Goal: Book appointment/travel/reservation

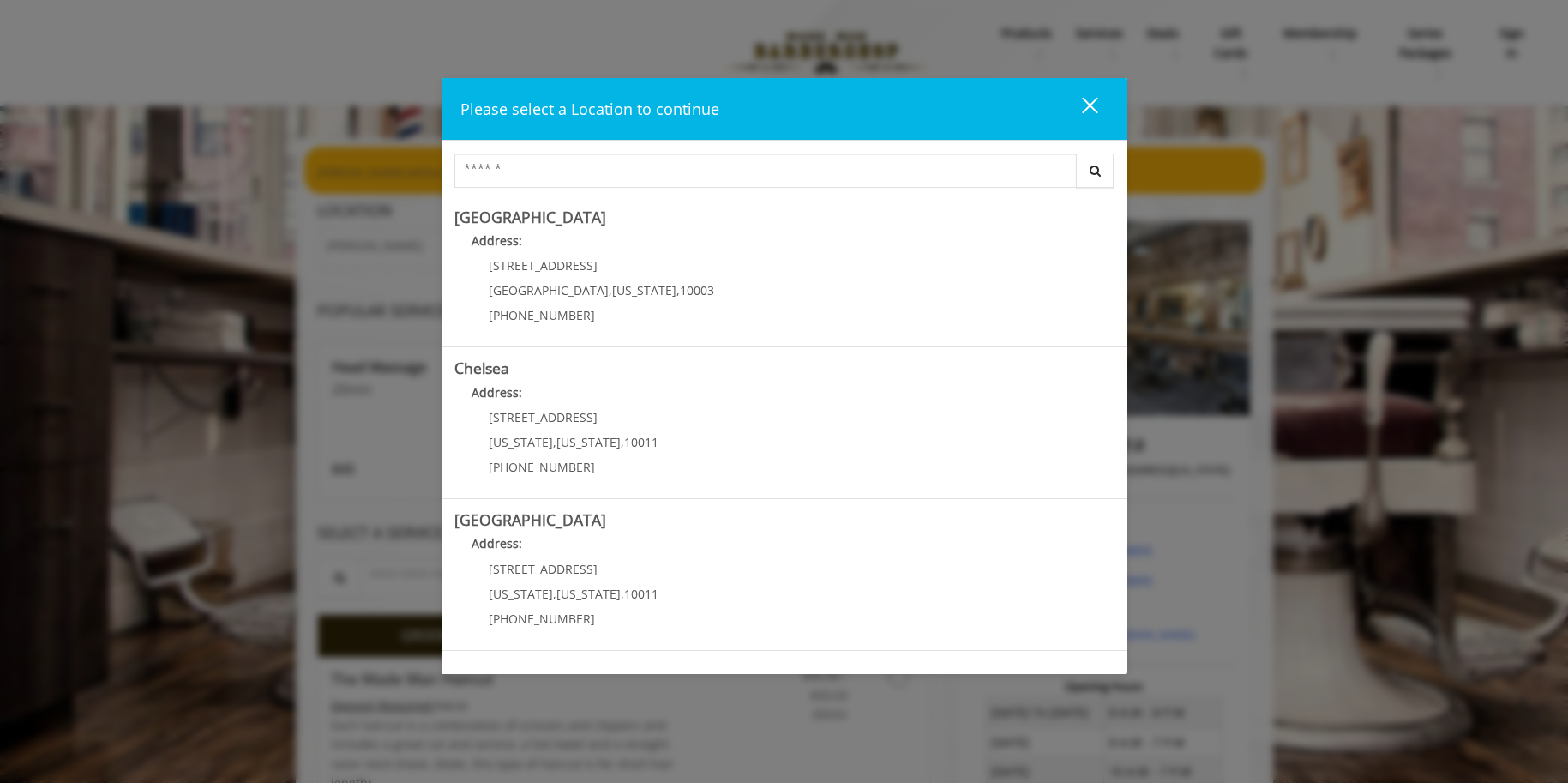
click at [1088, 102] on div "close dialog" at bounding box center [1088, 104] width 16 height 16
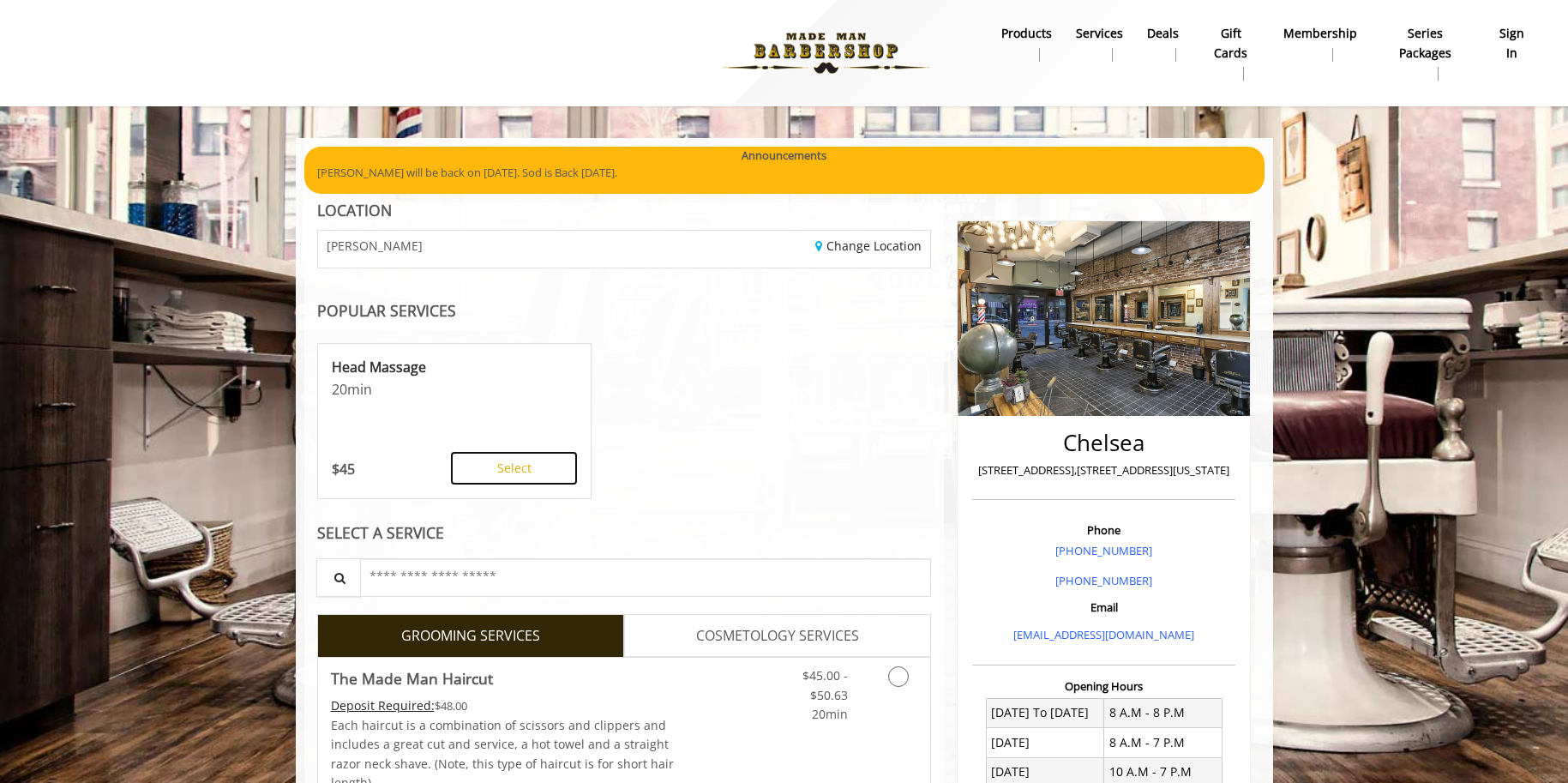
click at [510, 475] on button "Select" at bounding box center [513, 467] width 126 height 33
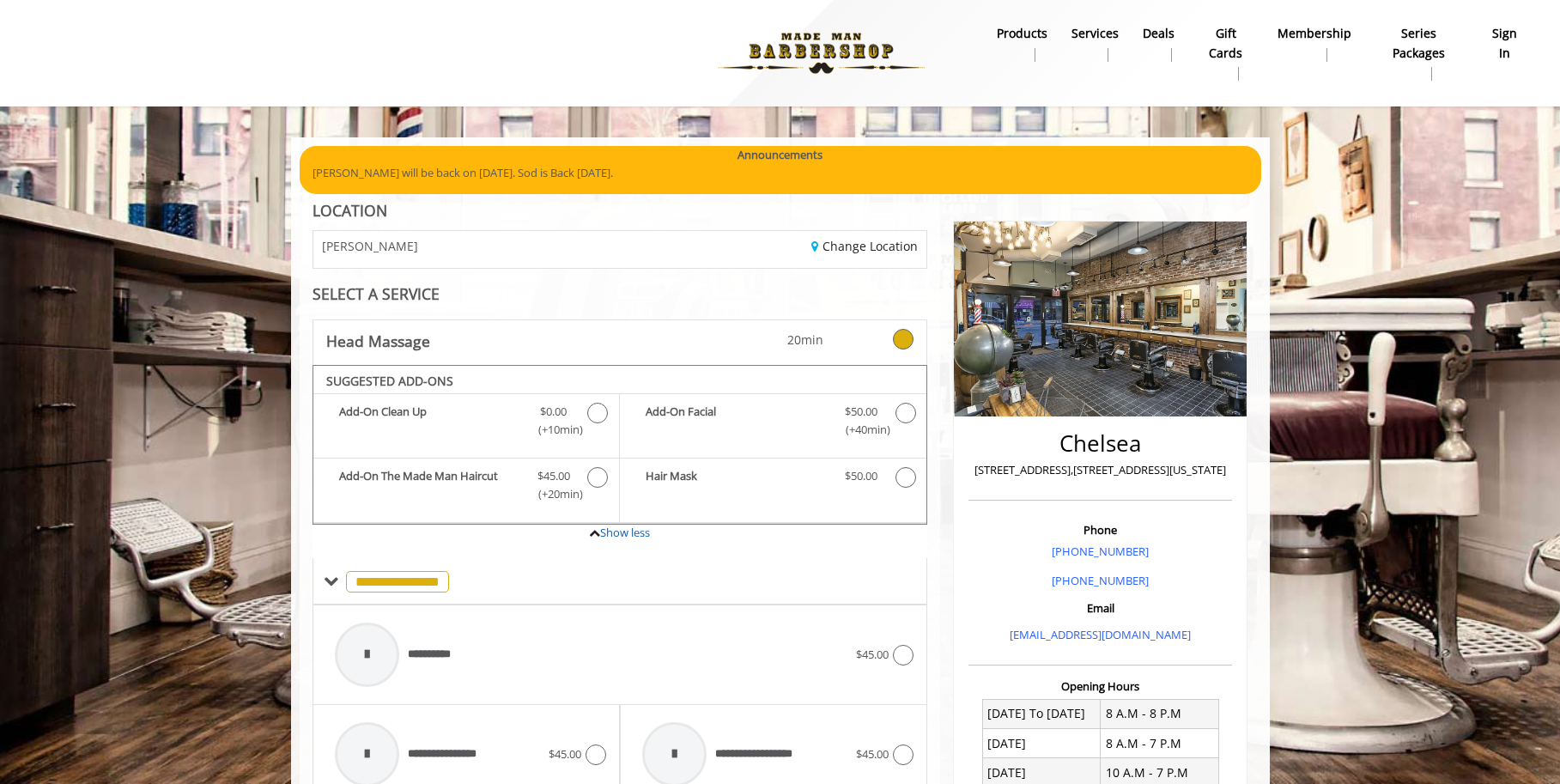
click at [1510, 55] on b "sign in" at bounding box center [1505, 43] width 37 height 38
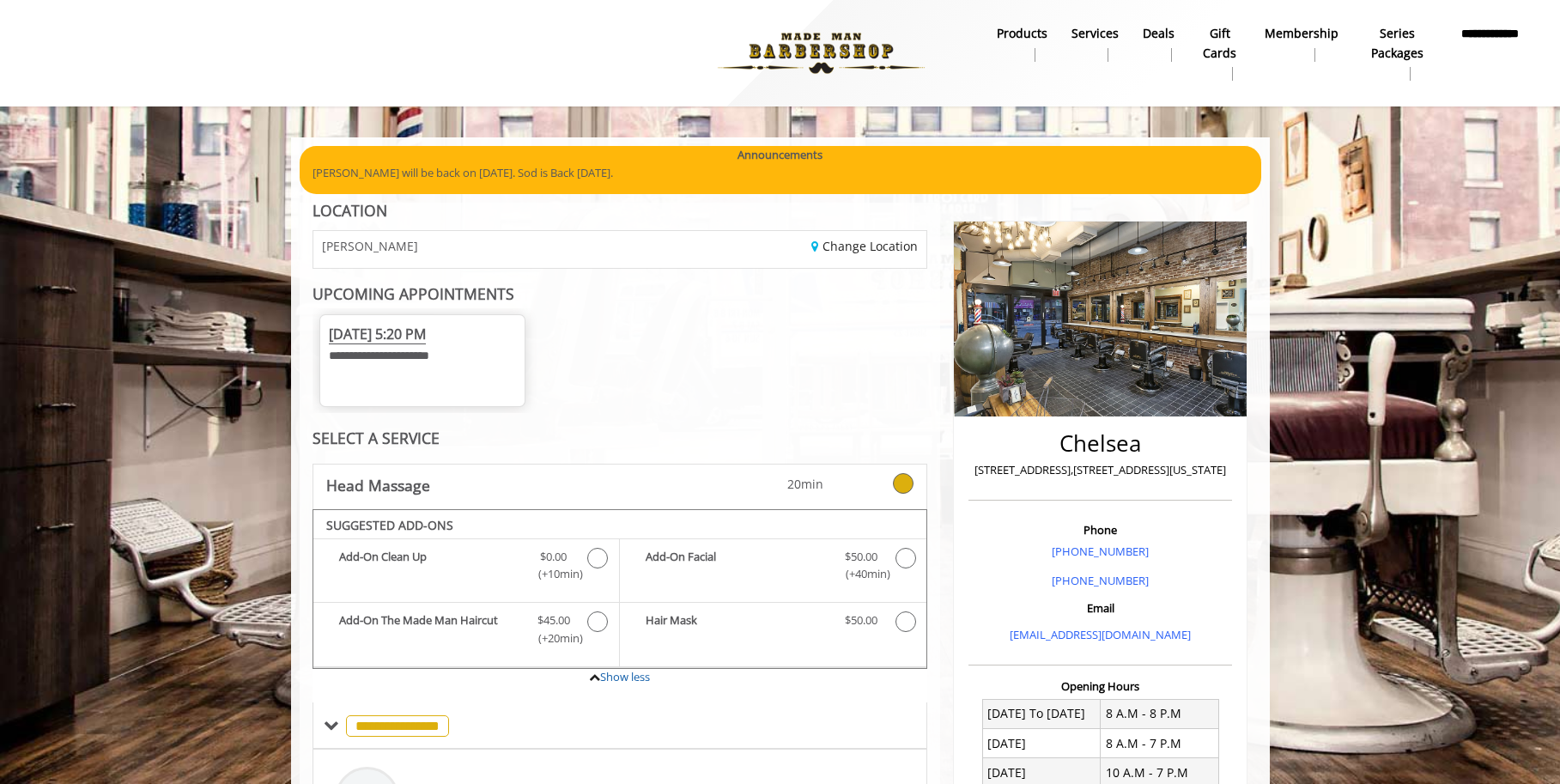
click at [426, 343] on span "[DATE] 5:20 PM" at bounding box center [378, 334] width 97 height 20
click at [1478, 37] on b "**********" at bounding box center [1490, 43] width 67 height 38
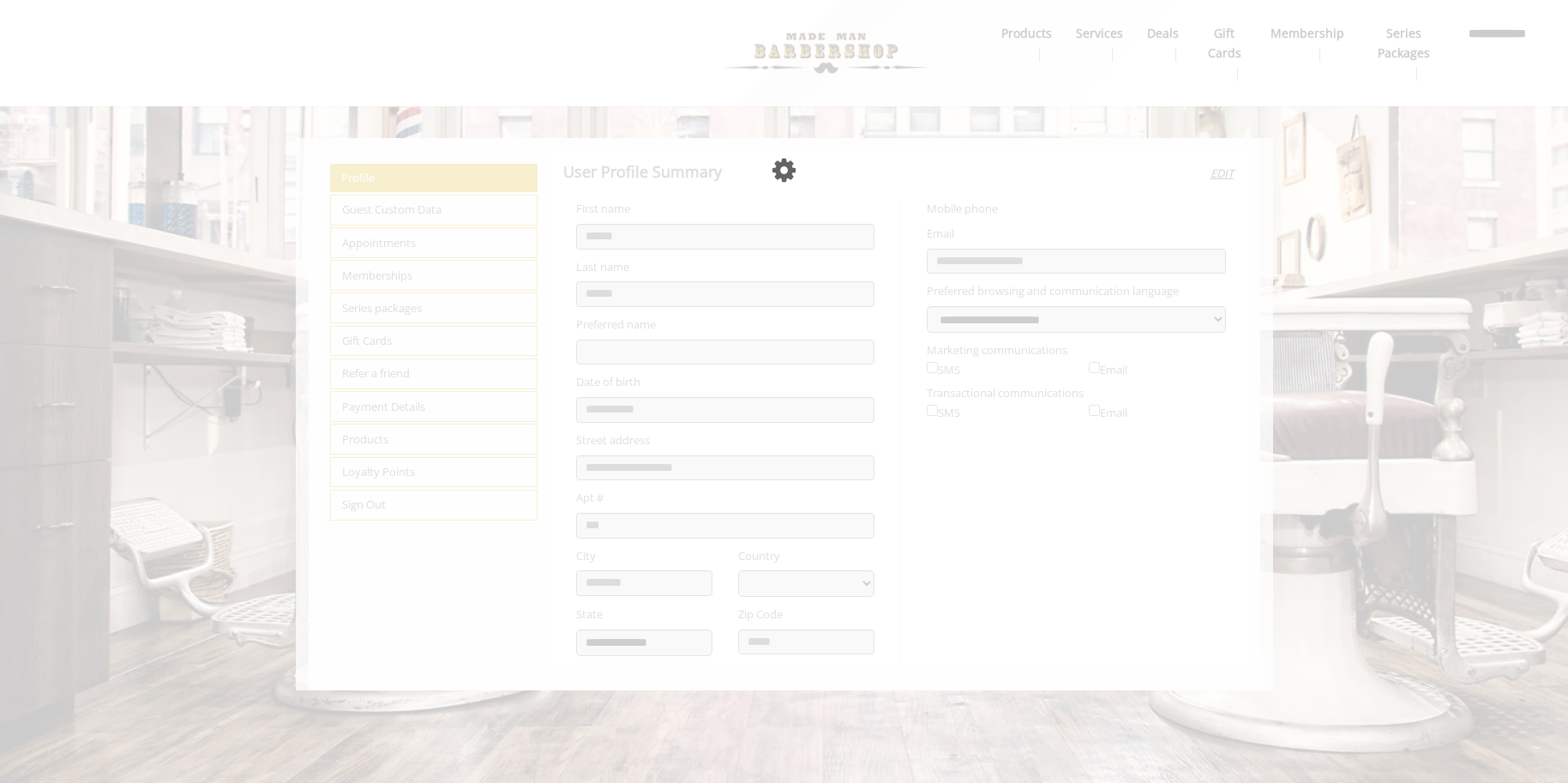
select select "**"
select select "***"
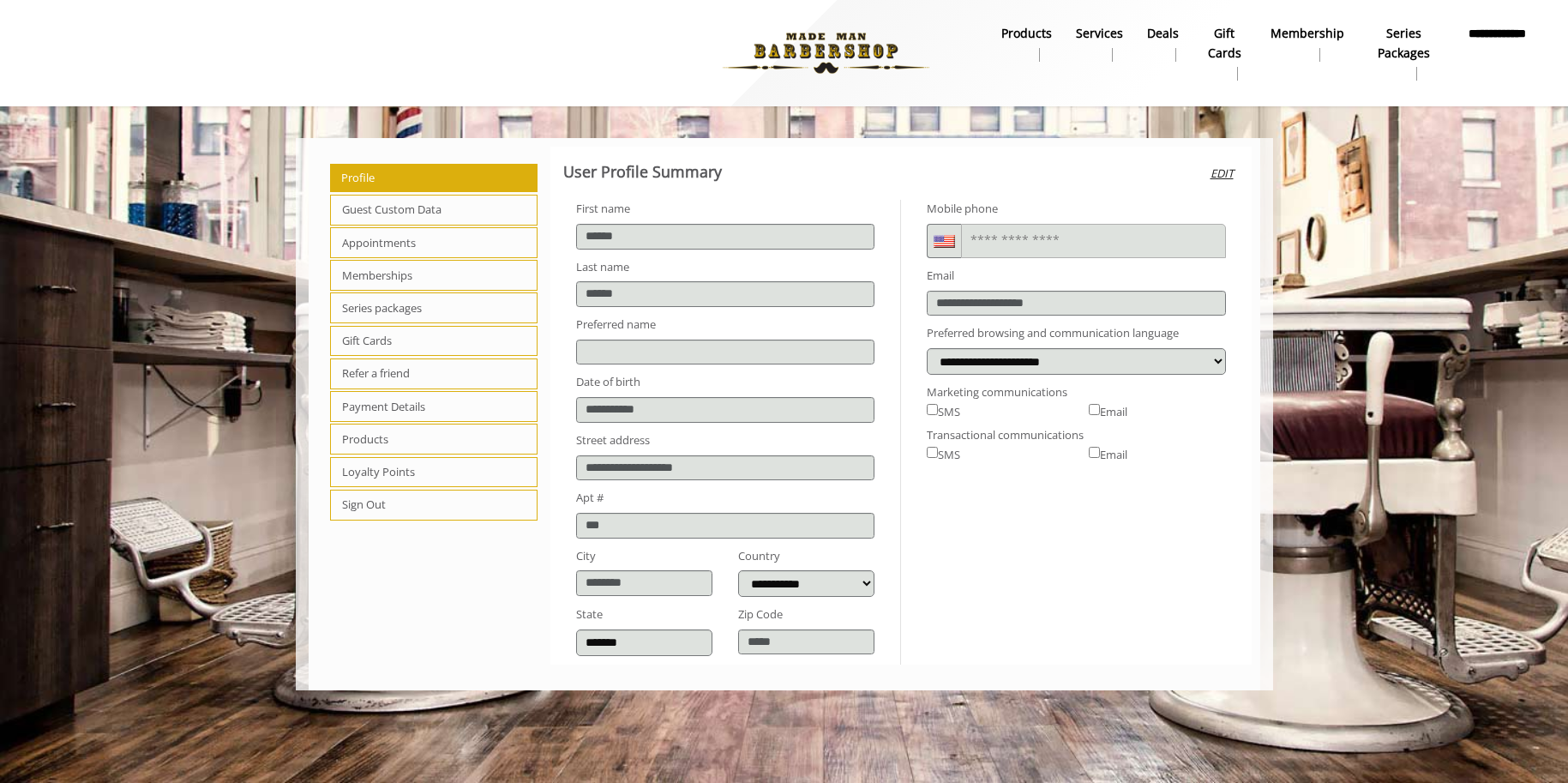
click at [400, 248] on span "Appointments" at bounding box center [435, 242] width 209 height 31
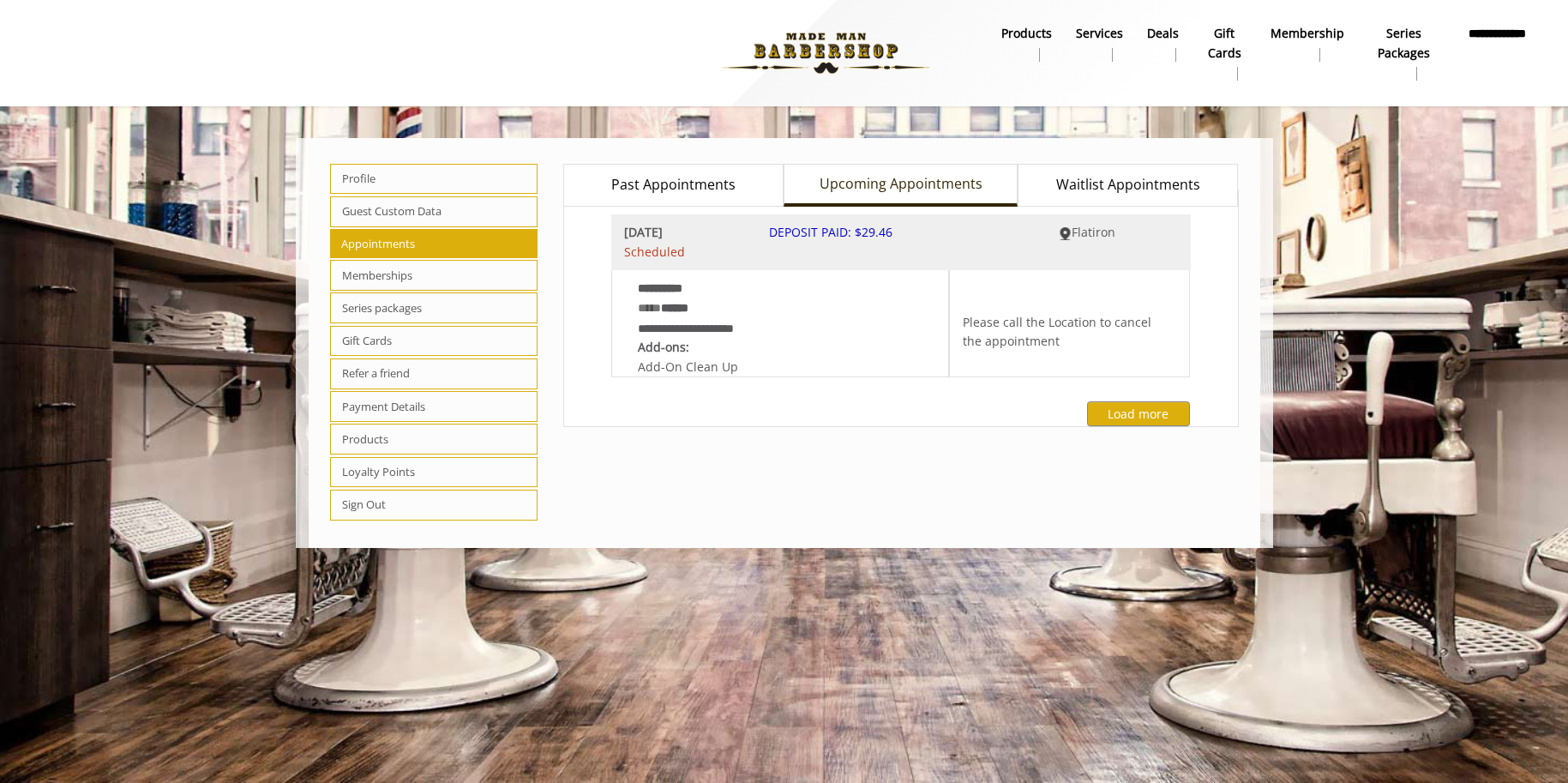
click at [745, 264] on div "Fri, Aug 29 2025 Scheduled DEPOSIT PAID: $29.46 Flatiron" at bounding box center [901, 242] width 580 height 56
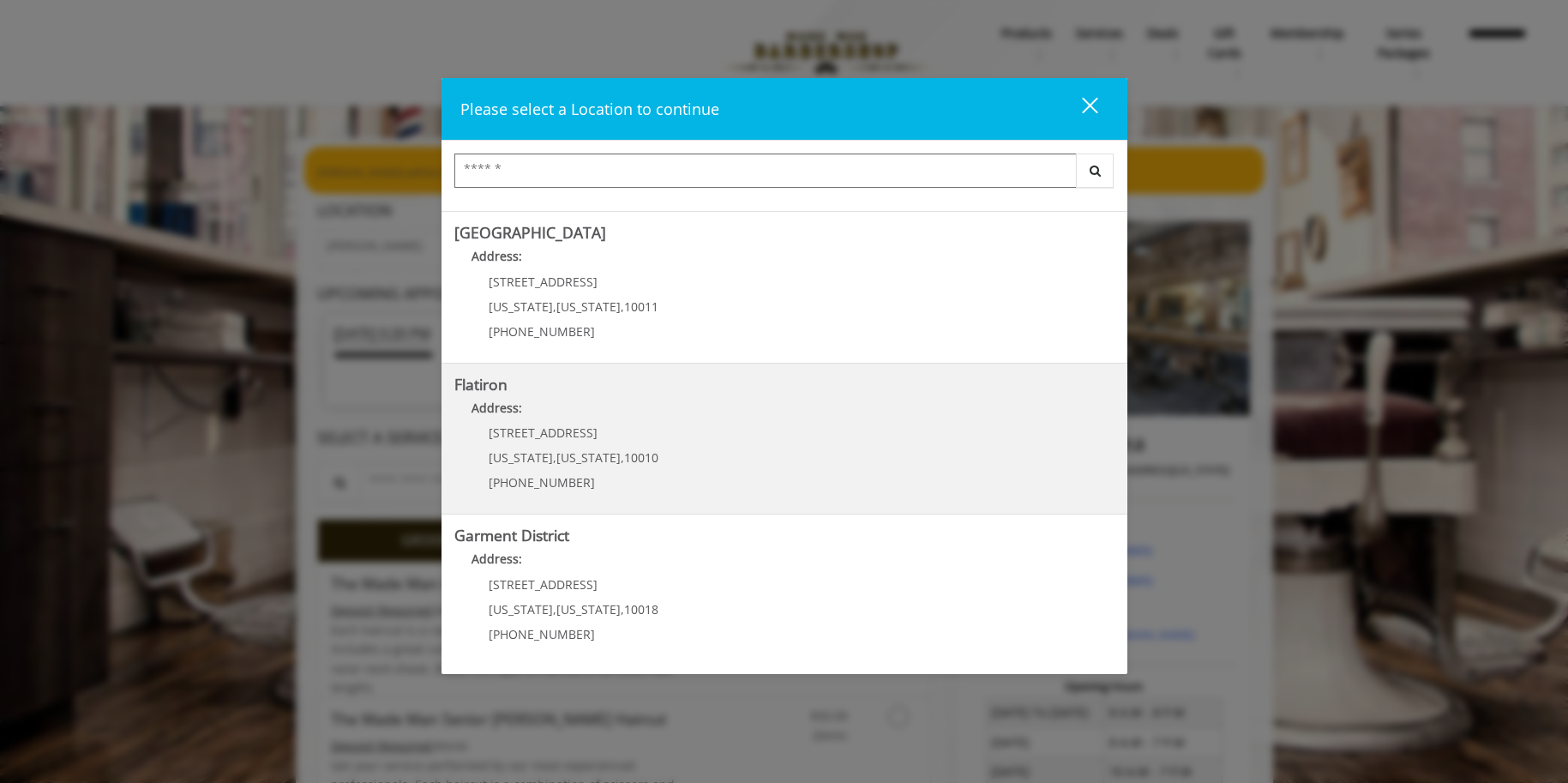
scroll to position [287, 0]
click at [556, 435] on p "10 E 23rd St" at bounding box center [574, 434] width 169 height 13
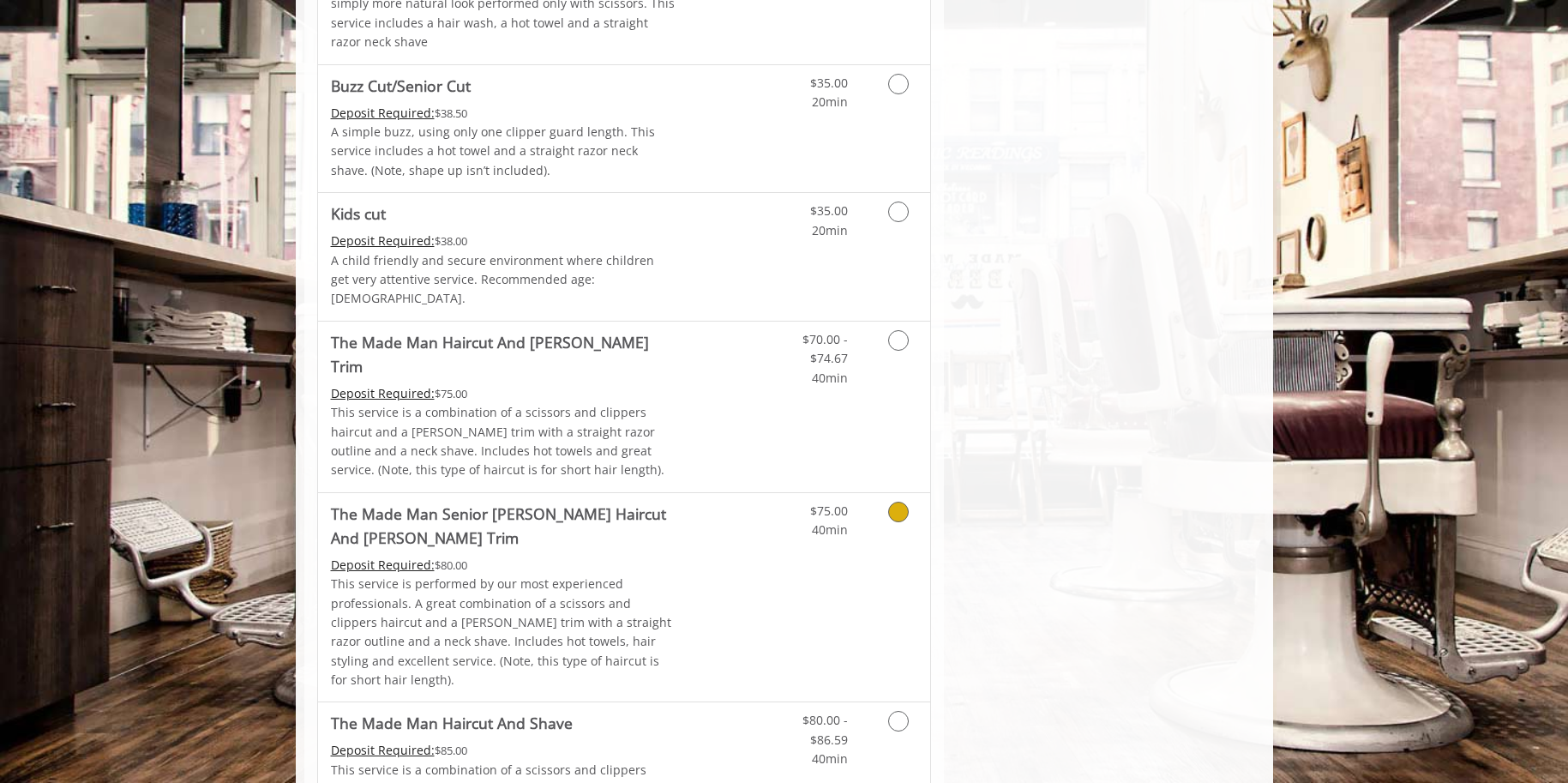
scroll to position [1084, 0]
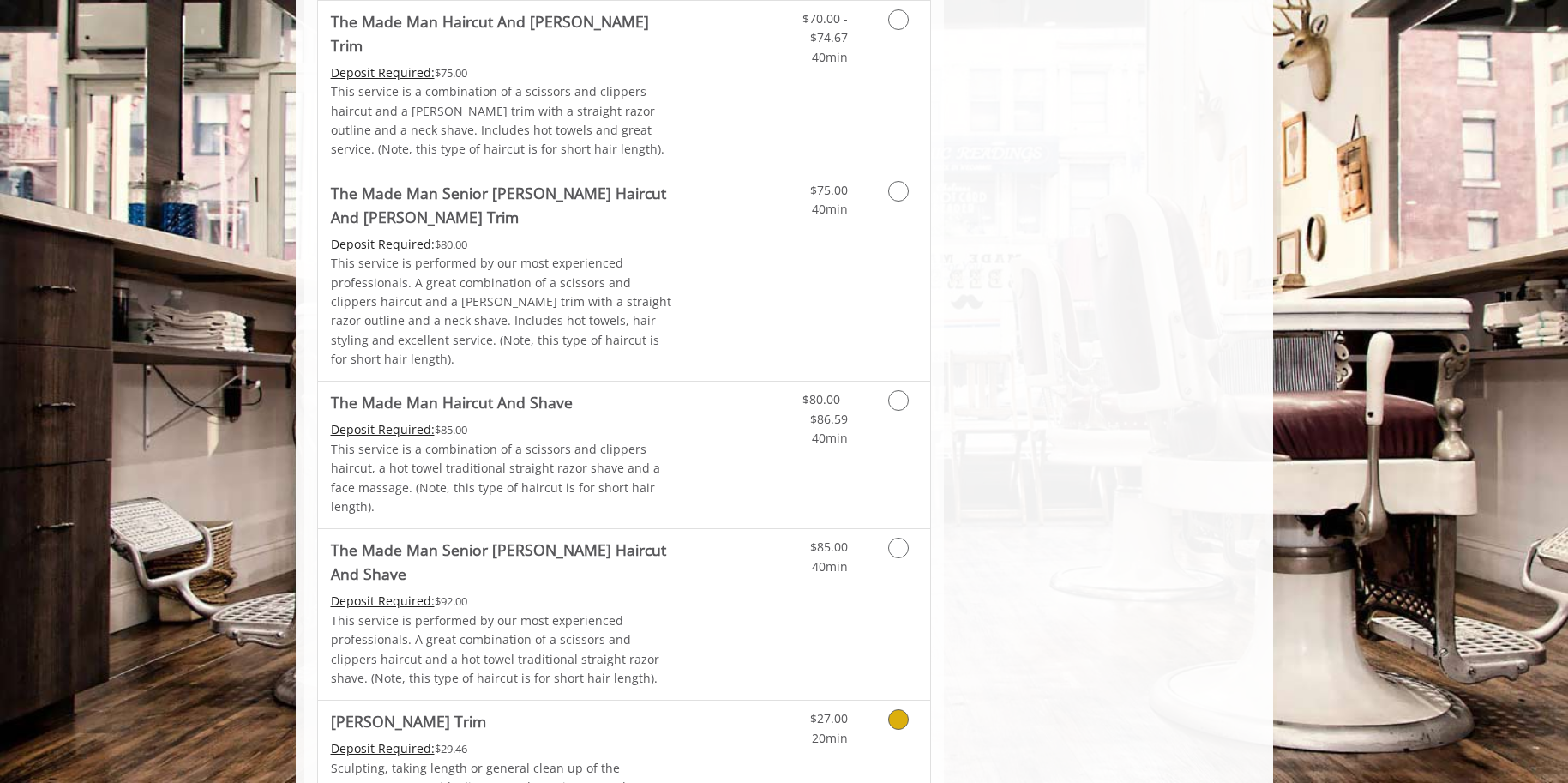
click at [895, 709] on icon "Grooming services" at bounding box center [899, 720] width 20 height 20
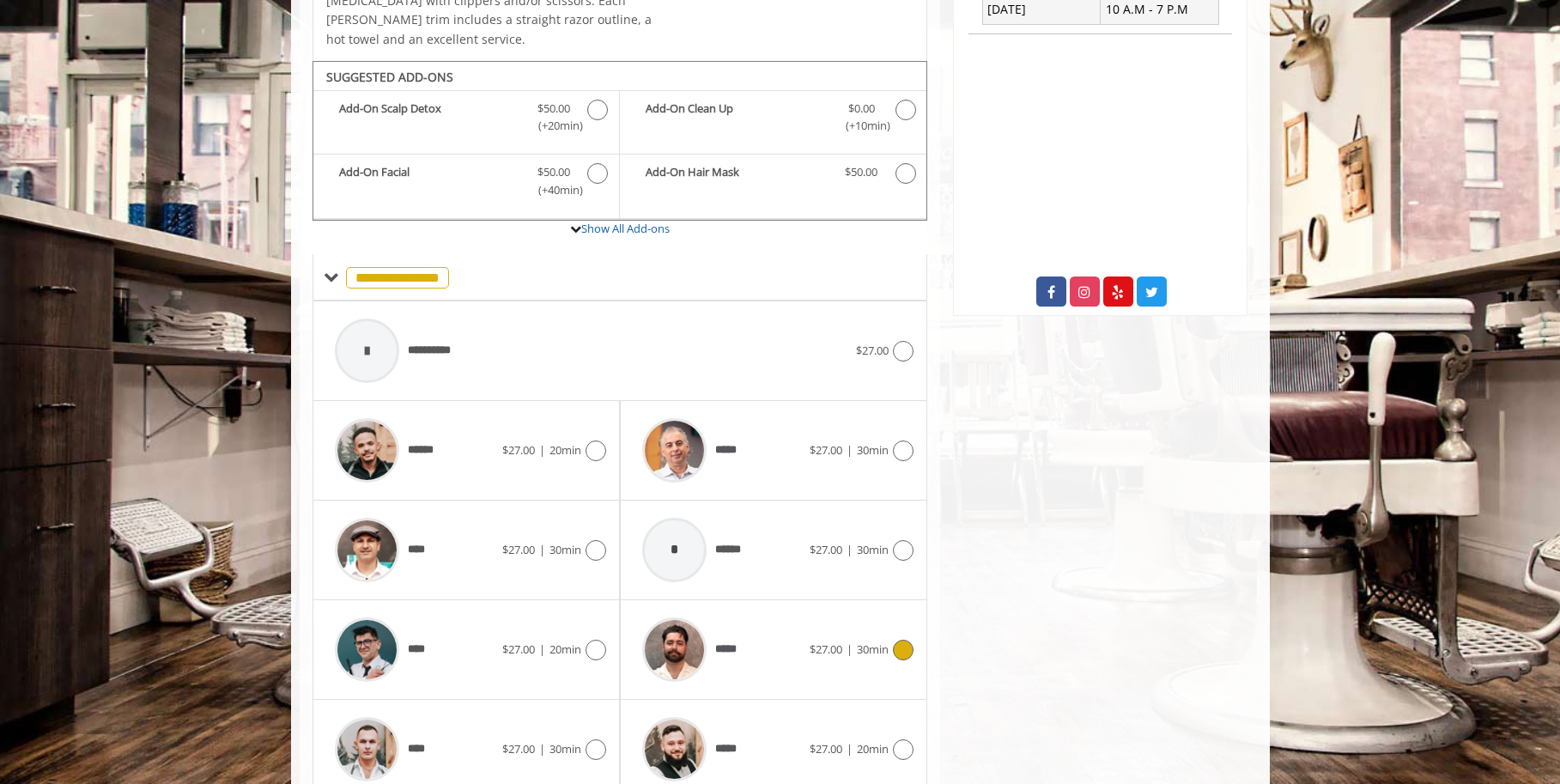
scroll to position [592, 0]
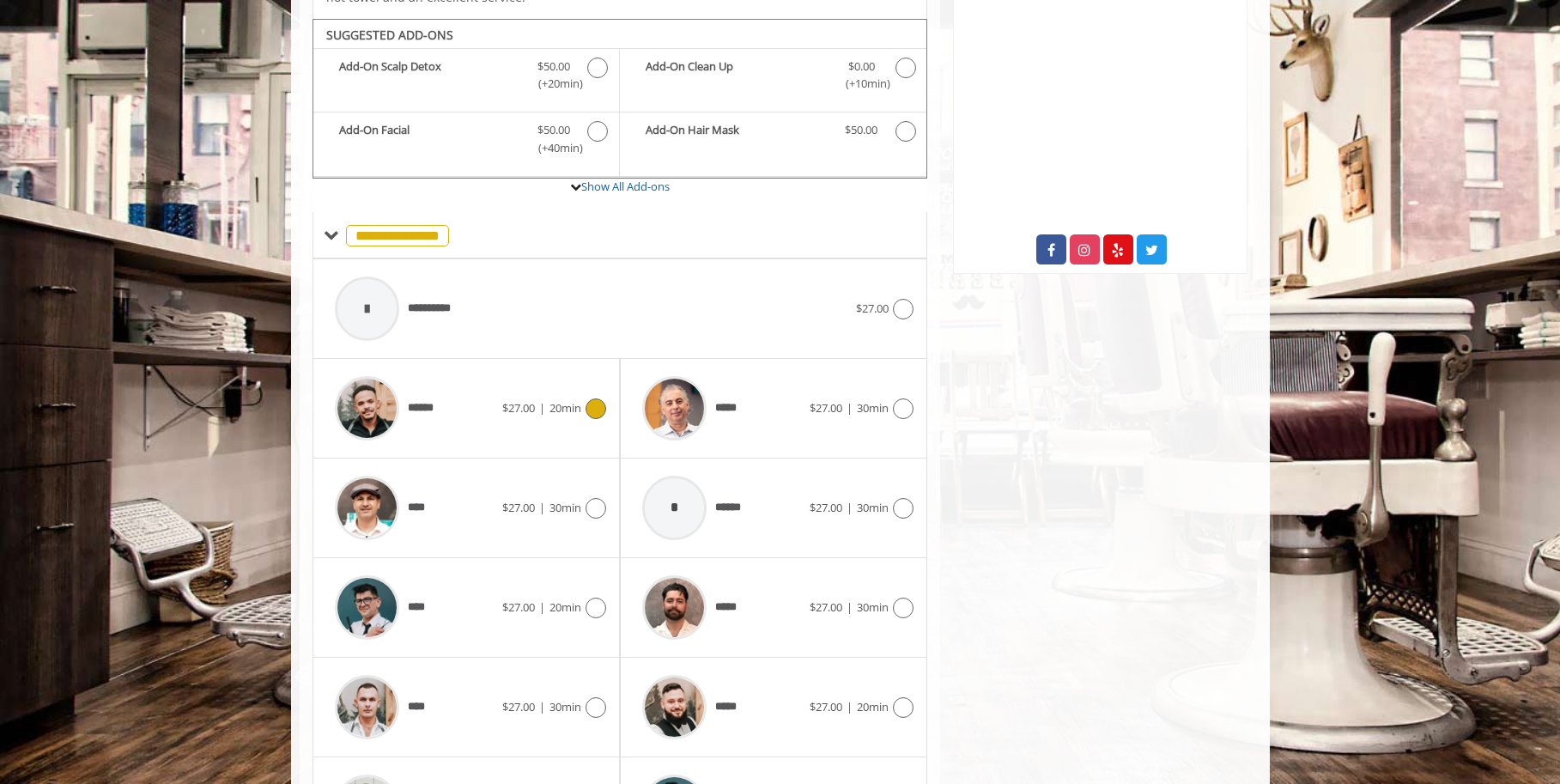
click at [487, 411] on div "******" at bounding box center [414, 407] width 176 height 81
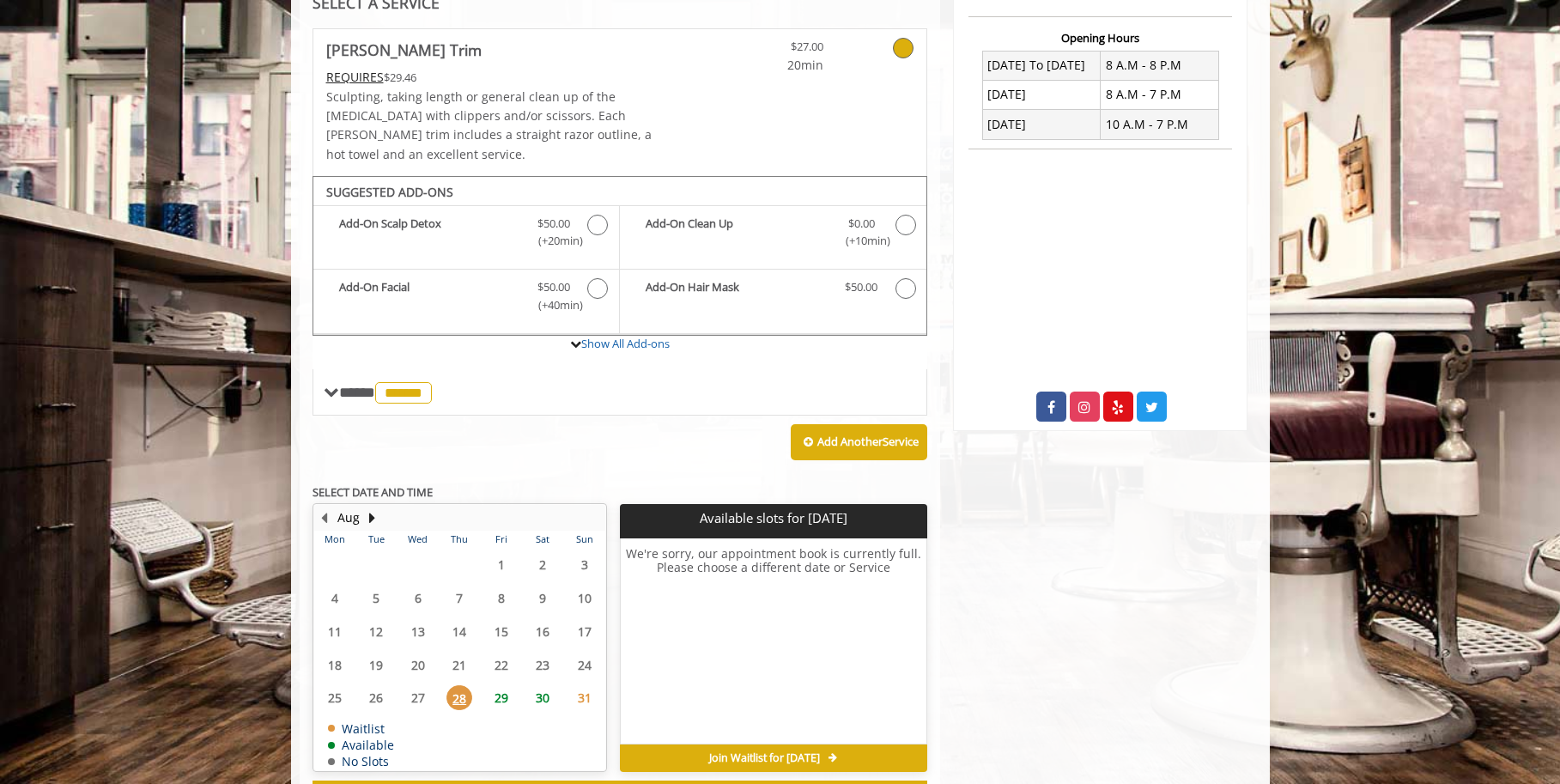
scroll to position [488, 0]
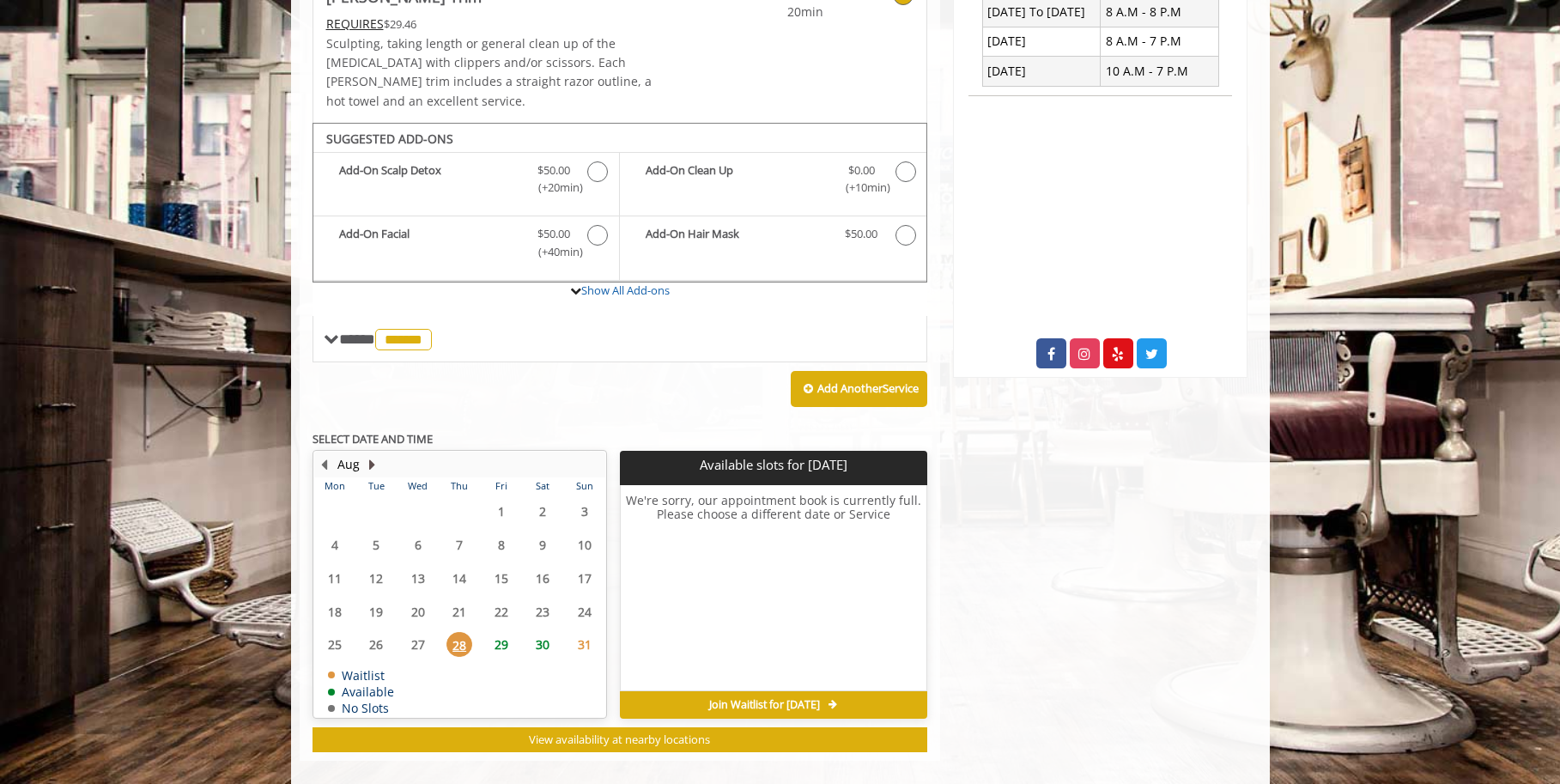
click at [366, 455] on button "Next Month" at bounding box center [372, 464] width 14 height 19
click at [322, 455] on button "Previous Month" at bounding box center [324, 464] width 14 height 19
click at [372, 455] on button "Next Month" at bounding box center [372, 464] width 14 height 19
click at [415, 532] on span "10" at bounding box center [419, 544] width 26 height 25
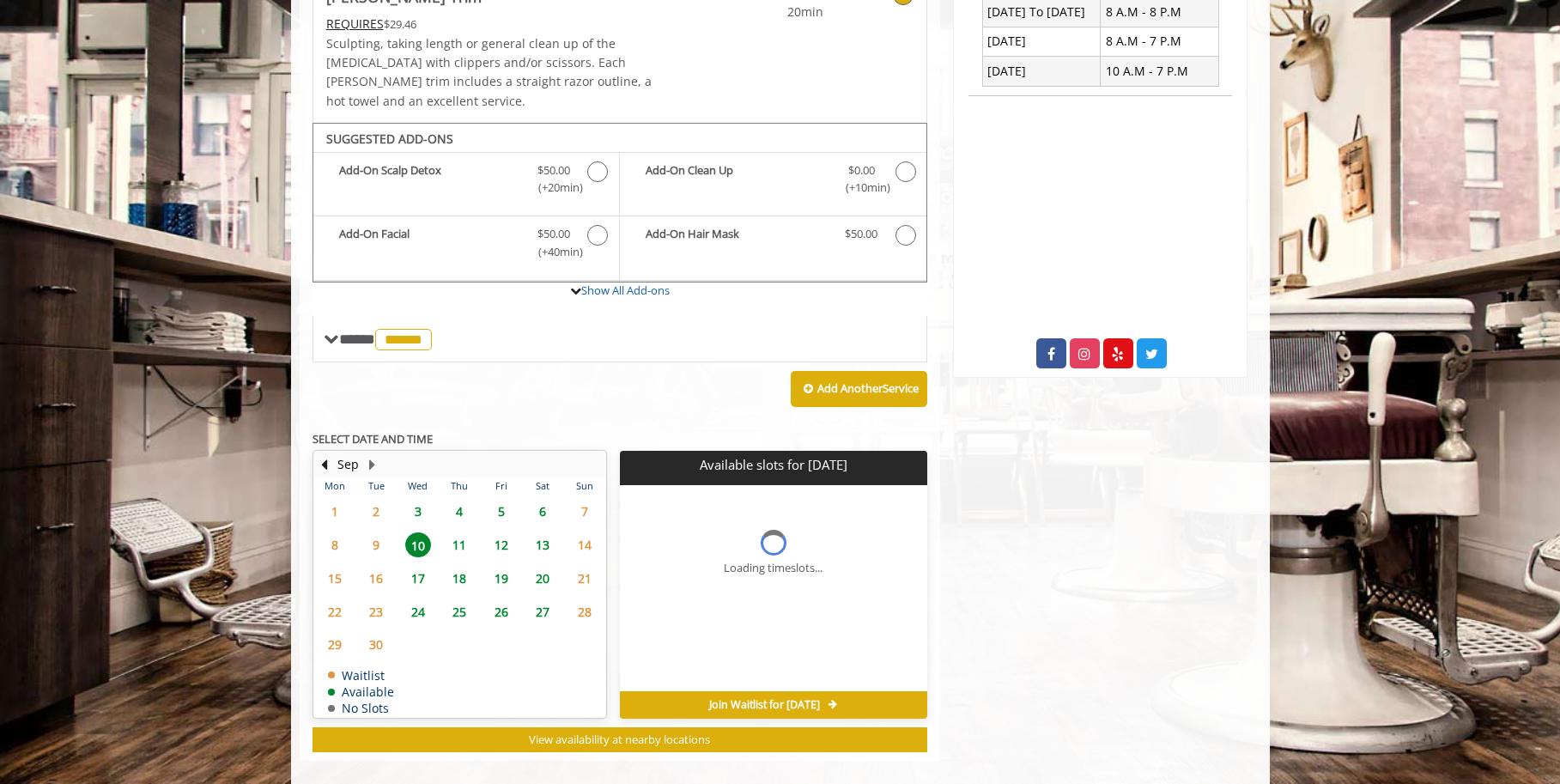
scroll to position [515, 0]
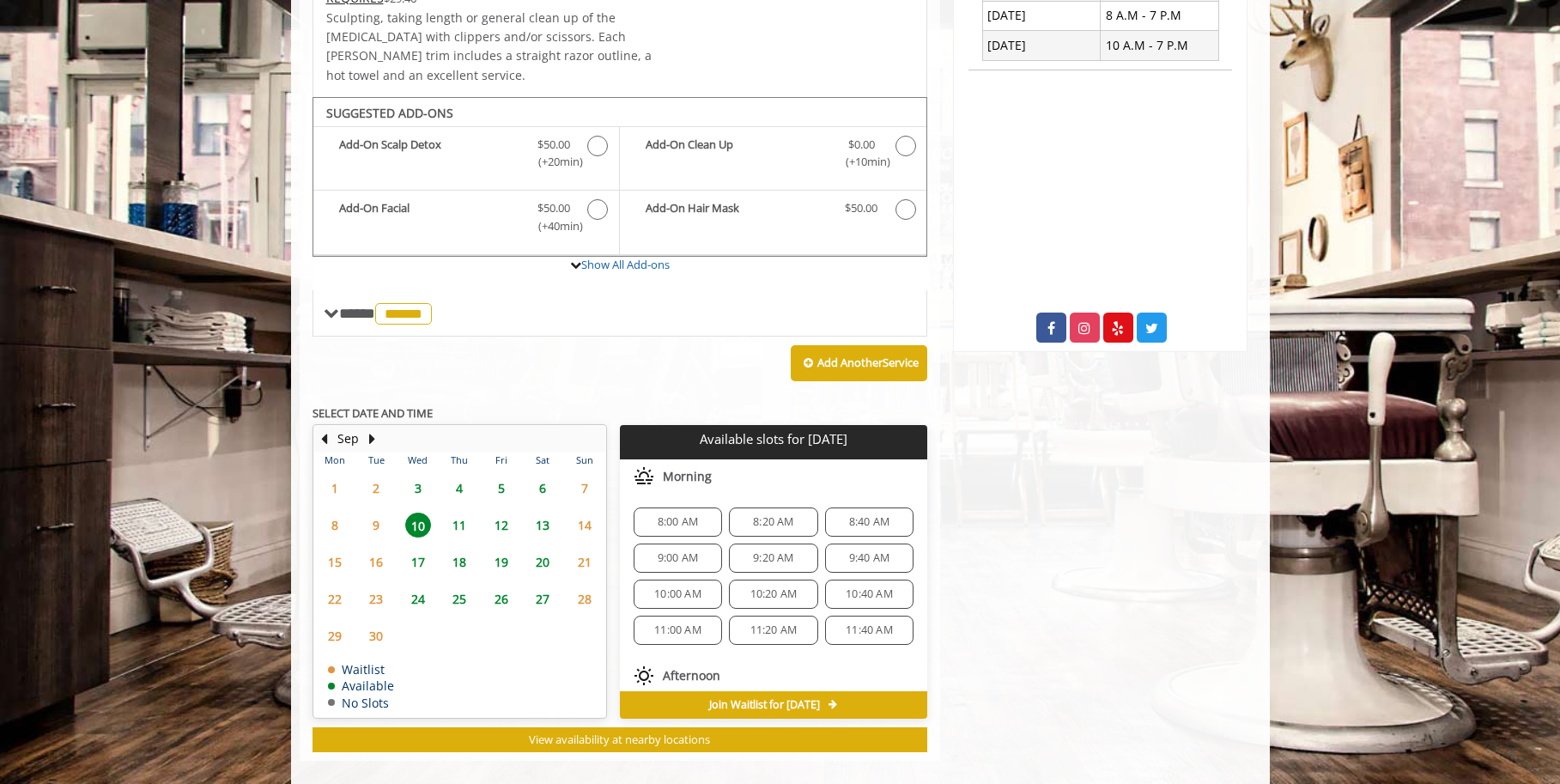
click at [536, 513] on span "13" at bounding box center [543, 525] width 26 height 25
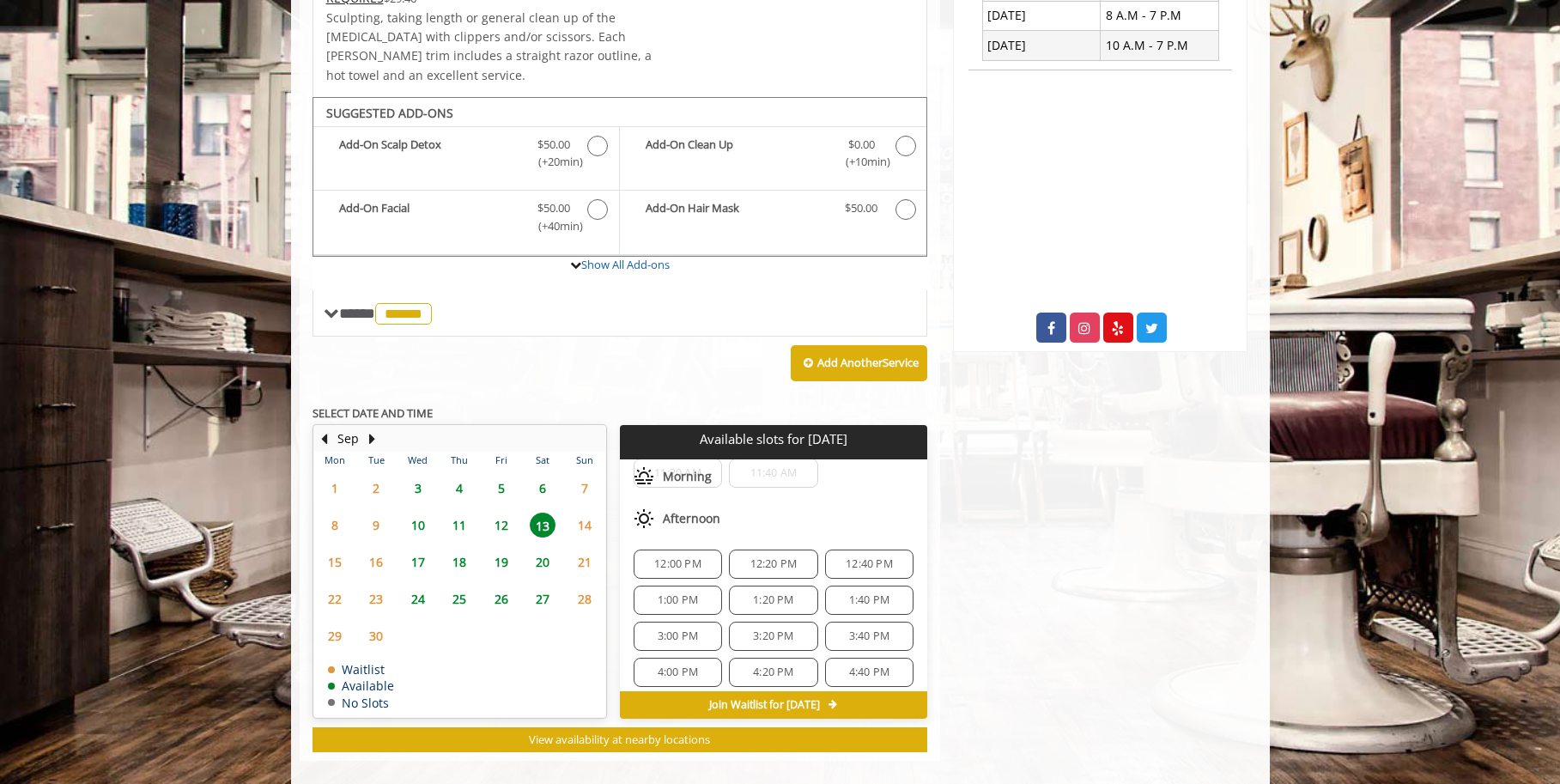
scroll to position [167, 0]
